Goal: Task Accomplishment & Management: Manage account settings

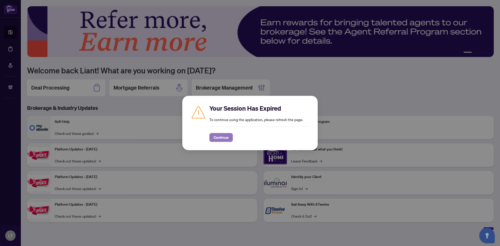
click at [221, 138] on span "Continue" at bounding box center [221, 137] width 15 height 8
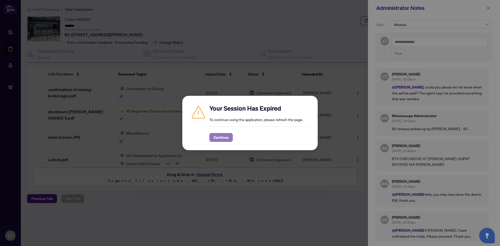
click at [225, 140] on span "Continue" at bounding box center [221, 137] width 15 height 8
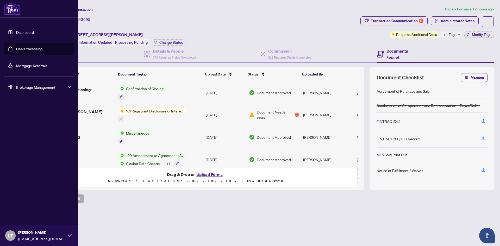
drag, startPoint x: 17, startPoint y: 31, endPoint x: 22, endPoint y: 30, distance: 4.8
click at [17, 31] on link "Dashboard" at bounding box center [25, 32] width 18 height 5
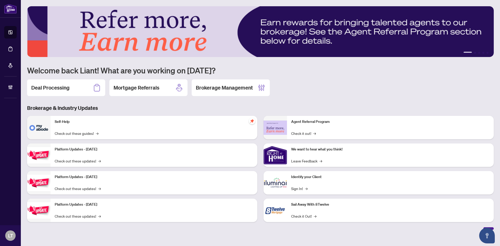
click at [213, 90] on h2 "Brokerage Management" at bounding box center [224, 87] width 57 height 7
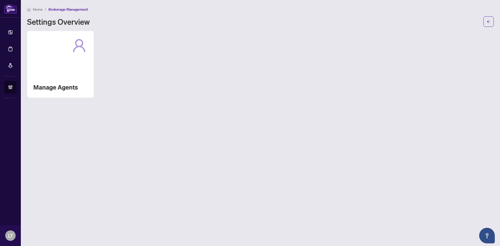
drag, startPoint x: 63, startPoint y: 65, endPoint x: 191, endPoint y: 61, distance: 128.3
click at [63, 64] on div "Manage Agents" at bounding box center [60, 64] width 67 height 67
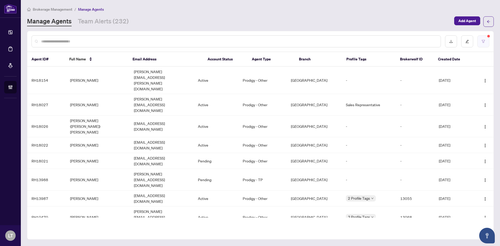
click at [484, 43] on button "button" at bounding box center [484, 41] width 12 height 12
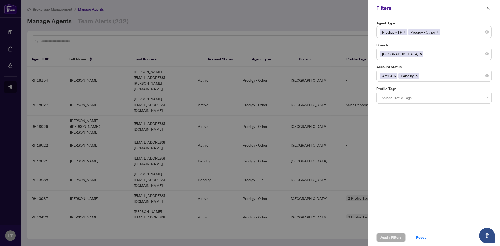
click at [423, 99] on div at bounding box center [434, 97] width 109 height 9
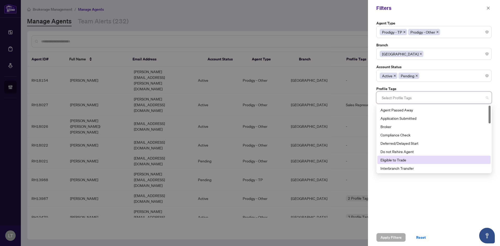
click at [442, 213] on div "Agent Type Prodigy - TP Prodigy - Other Branch Mississauga Account Status Activ…" at bounding box center [434, 122] width 132 height 213
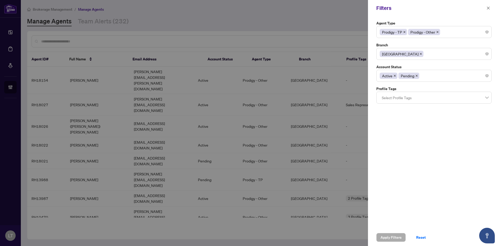
click at [450, 11] on div "Filters" at bounding box center [431, 8] width 109 height 8
click at [321, 22] on div at bounding box center [250, 123] width 500 height 246
click at [489, 7] on icon "close" at bounding box center [489, 8] width 4 height 4
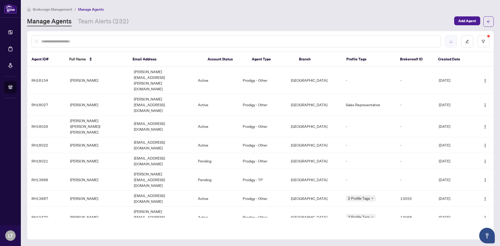
click at [452, 40] on icon "download" at bounding box center [452, 42] width 4 height 4
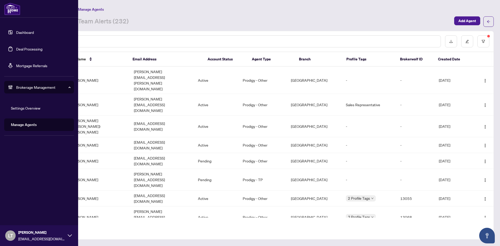
click at [77, 234] on div "LT Liant Torres lianttorres@rightathomerealty.com" at bounding box center [39, 235] width 78 height 21
click at [19, 216] on span "Logout" at bounding box center [21, 216] width 12 height 8
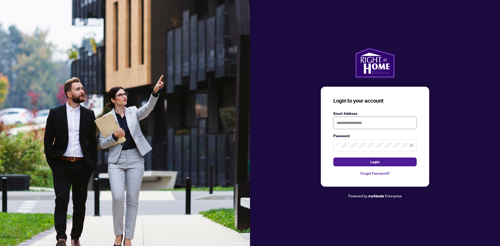
type input "**********"
